Goal: Task Accomplishment & Management: Complete application form

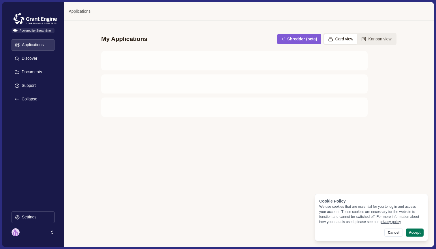
click at [271, 14] on div "Applications" at bounding box center [248, 11] width 369 height 18
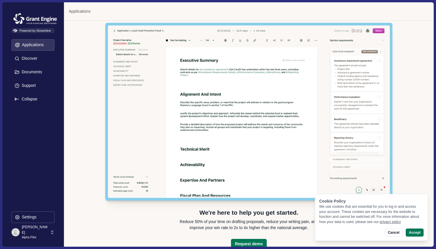
click at [44, 231] on div "Dhen Padilla Alpha Pilot" at bounding box center [31, 232] width 38 height 10
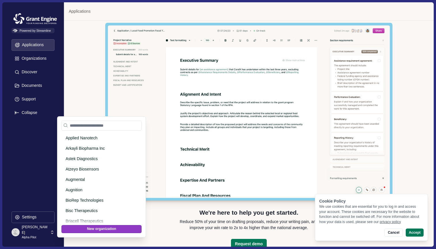
scroll to position [822, 0]
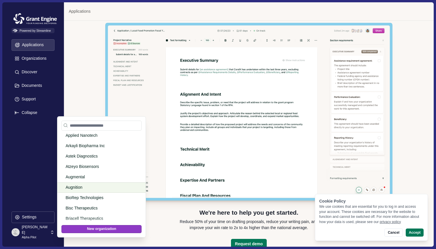
click at [95, 188] on p "Augnition" at bounding box center [100, 187] width 70 height 6
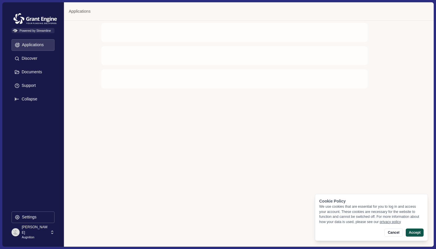
click at [418, 233] on button "Accept" at bounding box center [414, 232] width 18 height 8
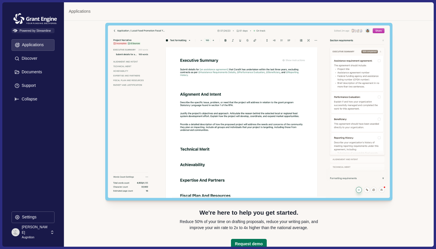
click at [50, 233] on icon at bounding box center [52, 231] width 5 height 5
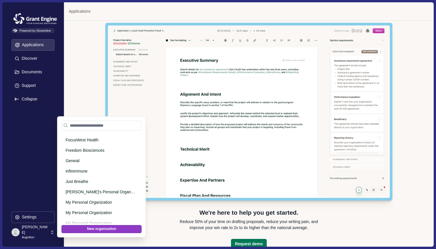
scroll to position [572, 0]
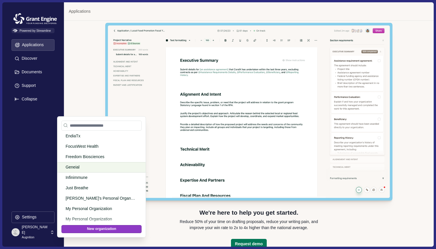
click at [96, 168] on p "Geneial" at bounding box center [100, 167] width 70 height 6
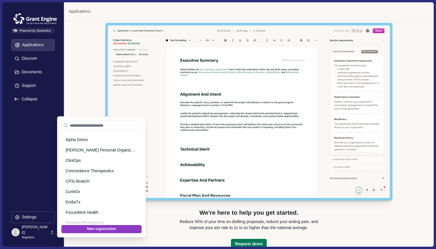
scroll to position [502, 0]
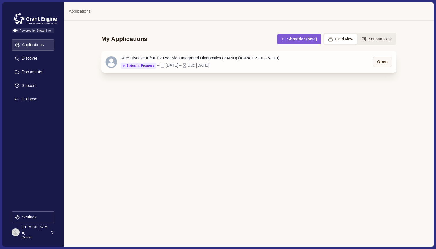
click at [261, 67] on div "Status: In Progress – [DATE] – Due [DATE]" at bounding box center [199, 65] width 159 height 6
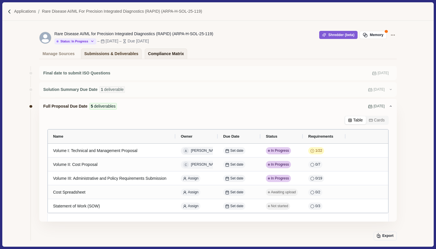
click at [172, 49] on div "Compliance Matrix" at bounding box center [166, 54] width 36 height 10
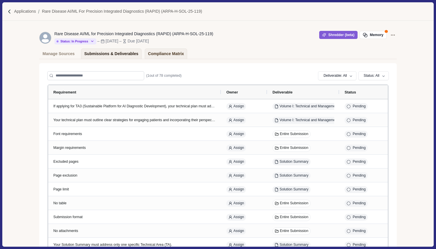
click at [114, 54] on div "Submissions & Deliverables" at bounding box center [111, 54] width 54 height 10
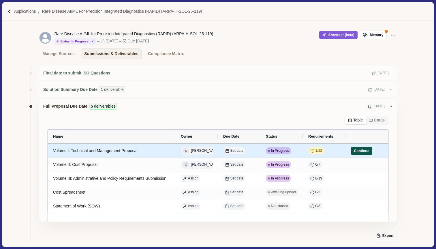
click at [365, 152] on button "Continue" at bounding box center [361, 151] width 21 height 8
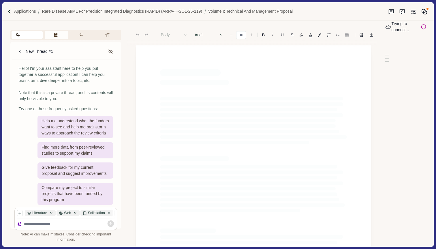
click at [57, 36] on button "Review Criteria" at bounding box center [57, 35] width 24 height 8
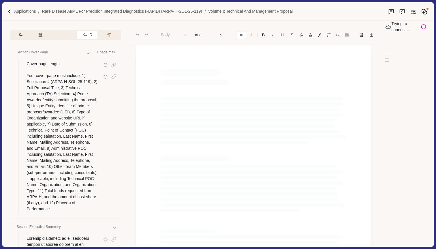
click at [84, 36] on button "Requirements" at bounding box center [87, 35] width 20 height 8
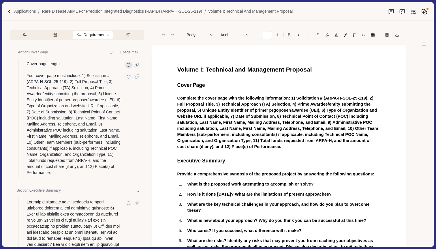
type input "*"
click at [129, 78] on icon "button" at bounding box center [128, 77] width 4 height 4
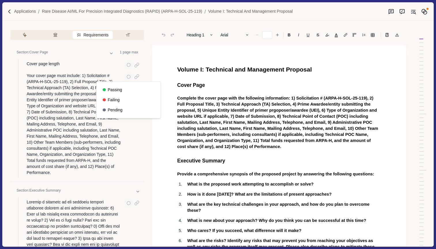
click at [124, 50] on div "Section: Cover Page 1 page max" at bounding box center [80, 53] width 128 height 11
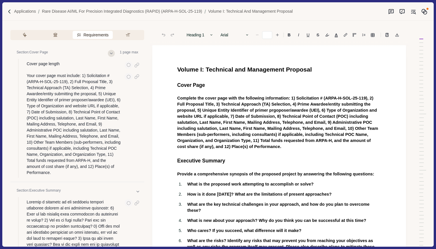
click at [114, 53] on button at bounding box center [111, 53] width 7 height 7
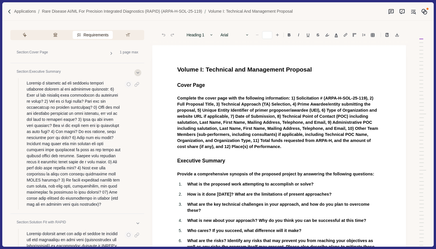
click at [137, 70] on icon at bounding box center [137, 72] width 5 height 5
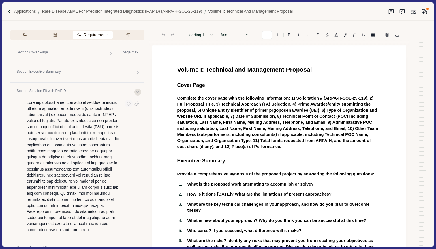
click at [137, 90] on icon at bounding box center [137, 92] width 5 height 5
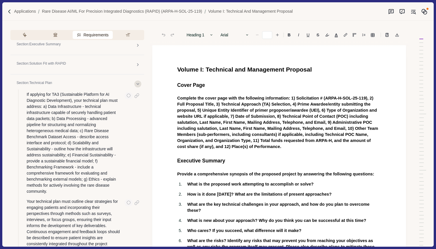
click at [137, 86] on button at bounding box center [137, 83] width 7 height 7
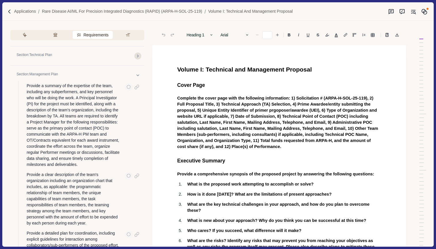
scroll to position [59, 0]
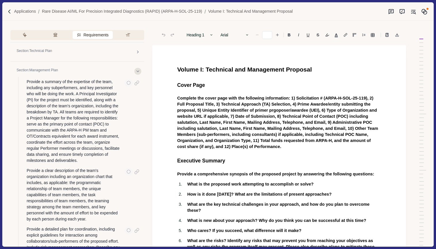
click at [137, 70] on icon at bounding box center [137, 71] width 5 height 5
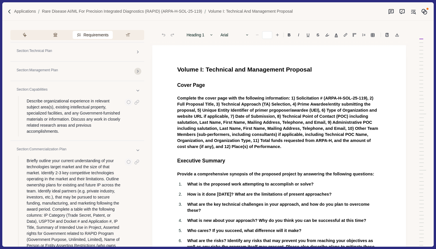
click at [137, 70] on icon at bounding box center [137, 71] width 1 height 2
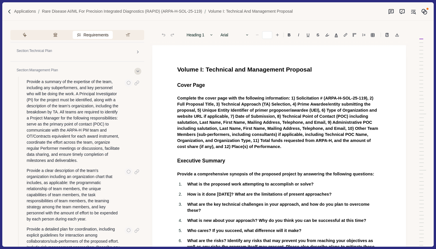
click at [137, 70] on icon at bounding box center [137, 71] width 5 height 5
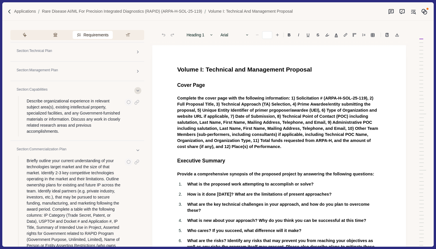
click at [137, 90] on icon at bounding box center [137, 90] width 5 height 5
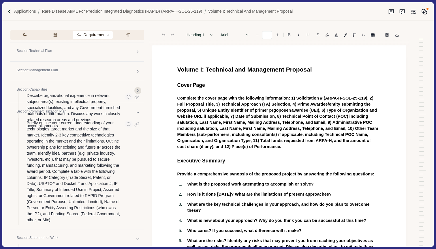
scroll to position [0, 0]
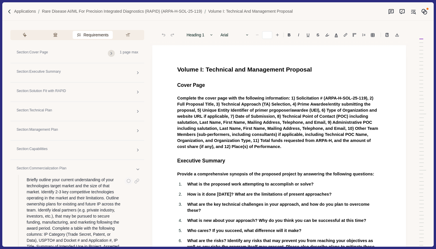
click at [112, 53] on icon at bounding box center [111, 53] width 5 height 5
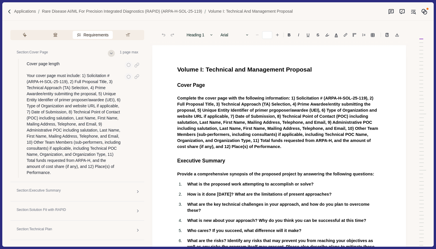
click at [112, 53] on icon at bounding box center [111, 53] width 5 height 5
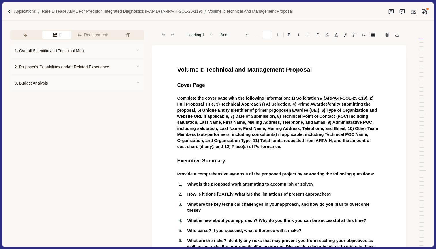
click at [53, 37] on icon "button" at bounding box center [54, 35] width 5 height 5
click at [121, 48] on div "1. Overall Scientific and Technical Merit" at bounding box center [77, 51] width 134 height 14
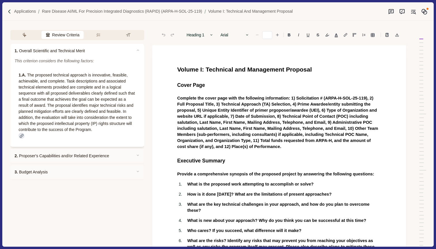
click at [20, 134] on div at bounding box center [21, 136] width 6 height 6
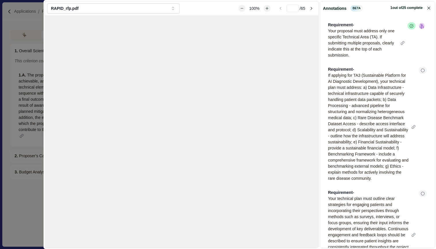
type input "**"
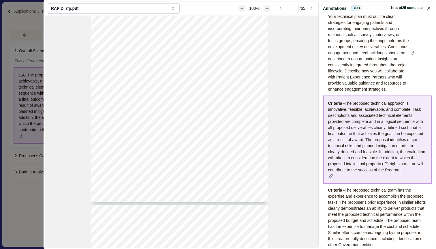
scroll to position [212, 0]
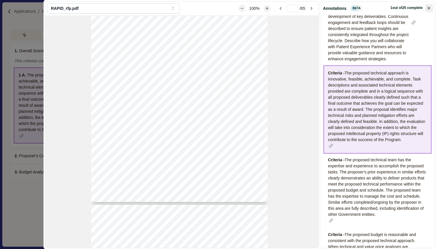
click at [428, 8] on icon "Close" at bounding box center [428, 8] width 3 height 3
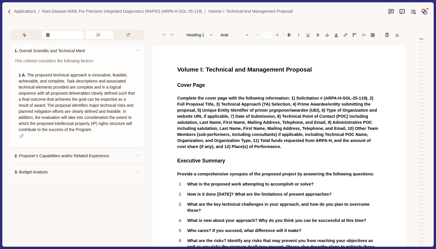
click at [99, 38] on button "Requirements" at bounding box center [100, 35] width 28 height 8
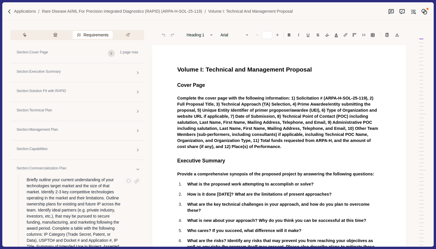
click at [112, 54] on icon at bounding box center [111, 53] width 5 height 5
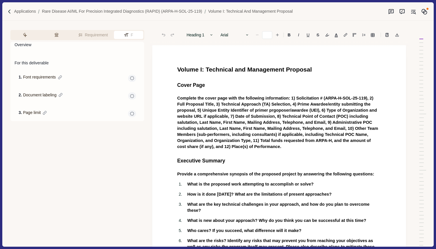
click at [132, 35] on button "Formatting" at bounding box center [128, 35] width 29 height 8
click at [132, 78] on icon "button" at bounding box center [132, 78] width 4 height 4
click at [64, 78] on div "1. Font requirements" at bounding box center [77, 78] width 126 height 16
click at [391, 13] on icon "Suggestion mode" at bounding box center [390, 11] width 5 height 5
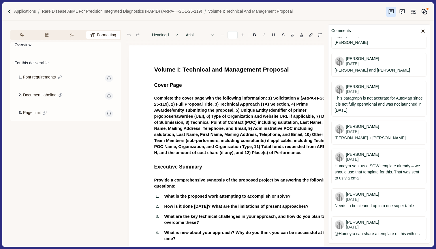
scroll to position [0, 0]
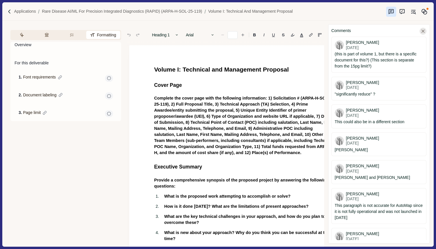
click at [424, 32] on icon at bounding box center [422, 31] width 5 height 5
